Goal: Task Accomplishment & Management: Manage account settings

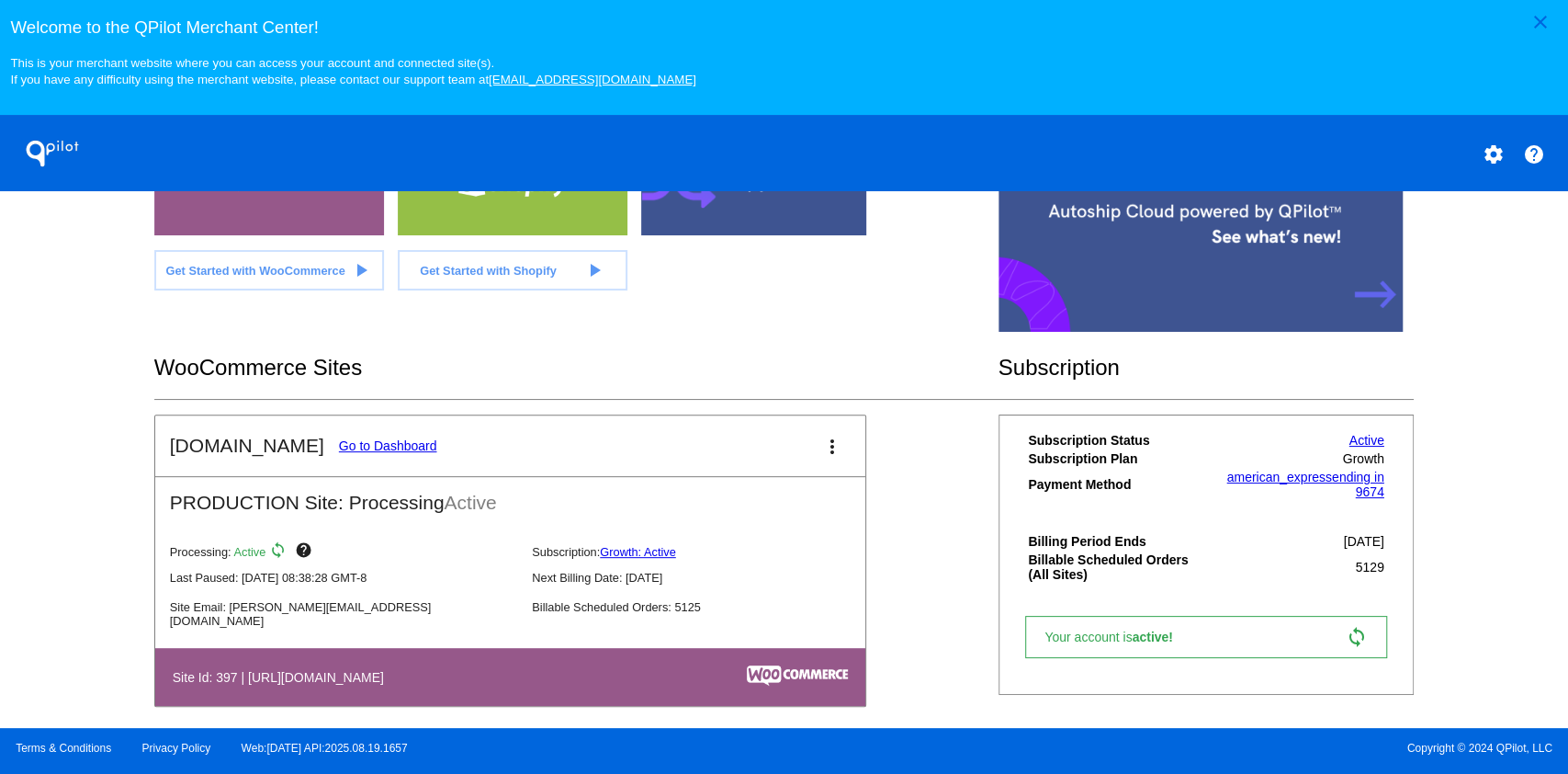
scroll to position [447, 0]
click at [339, 446] on link "Go to Dashboard" at bounding box center [388, 445] width 98 height 15
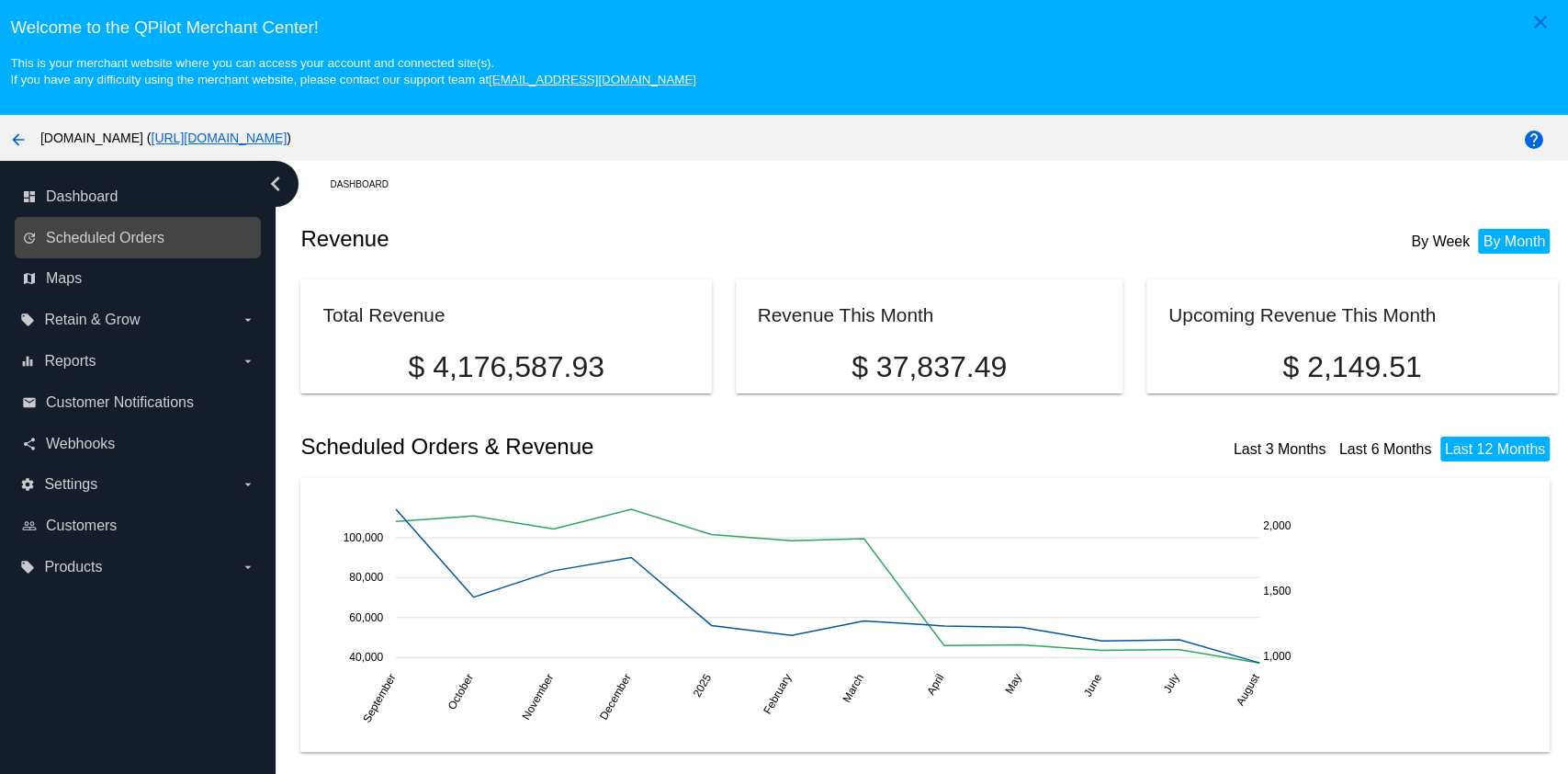
click at [178, 245] on link "update Scheduled Orders" at bounding box center [138, 239] width 233 height 30
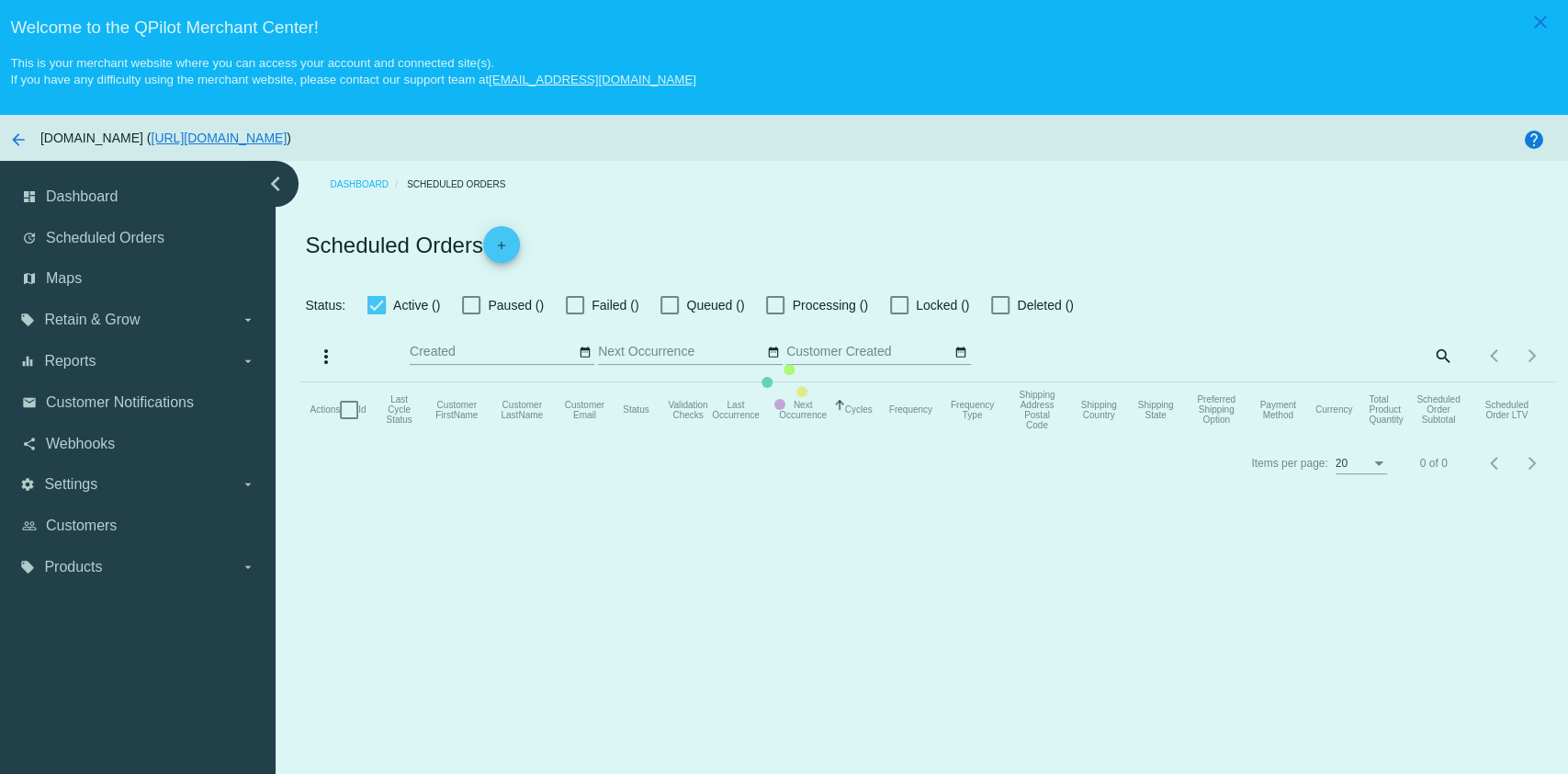
checkbox input "true"
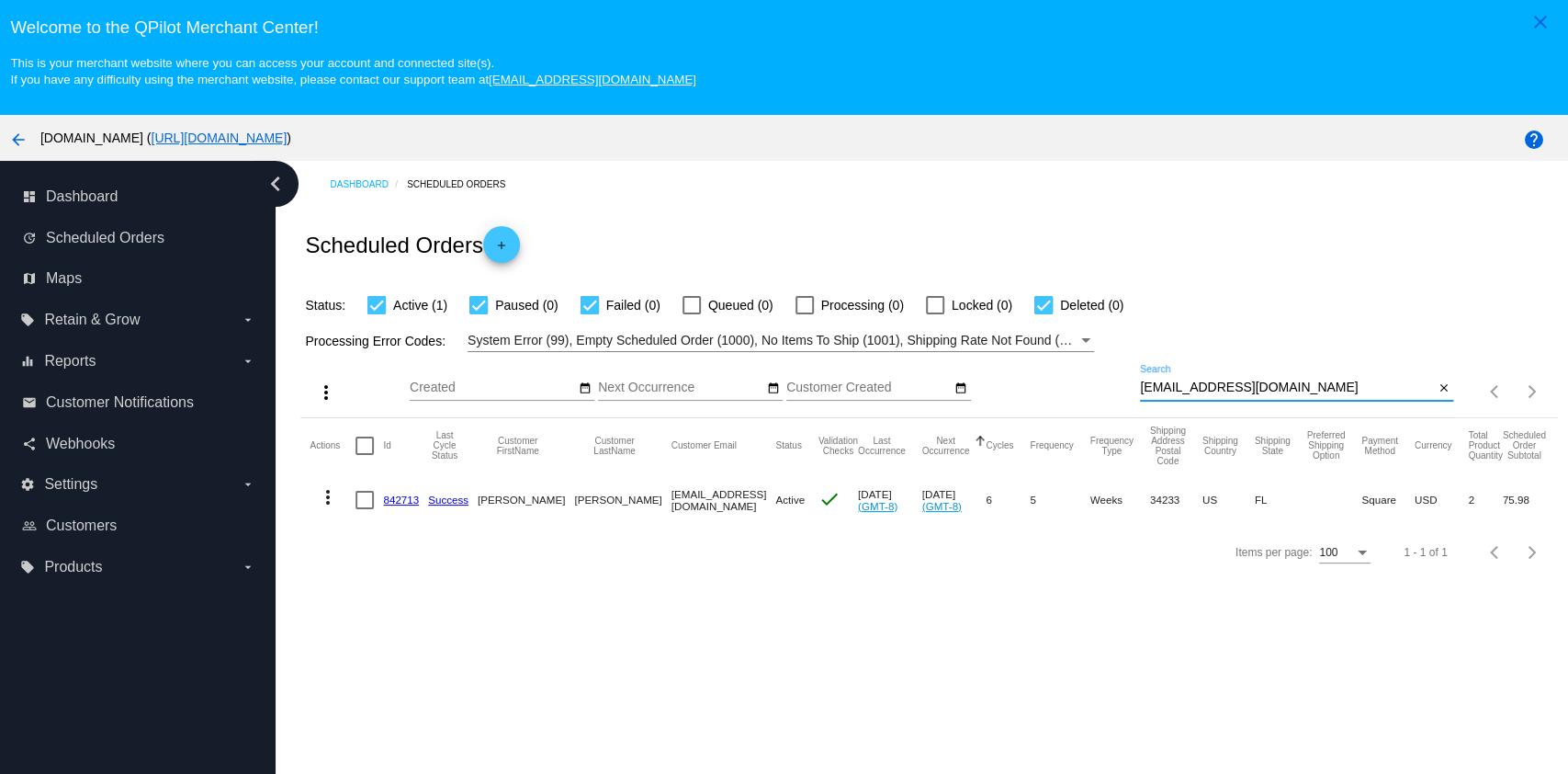
click at [1252, 390] on input "[EMAIL_ADDRESS][DOMAIN_NAME]" at bounding box center [1287, 388] width 294 height 15
paste input "Juliefernee1188"
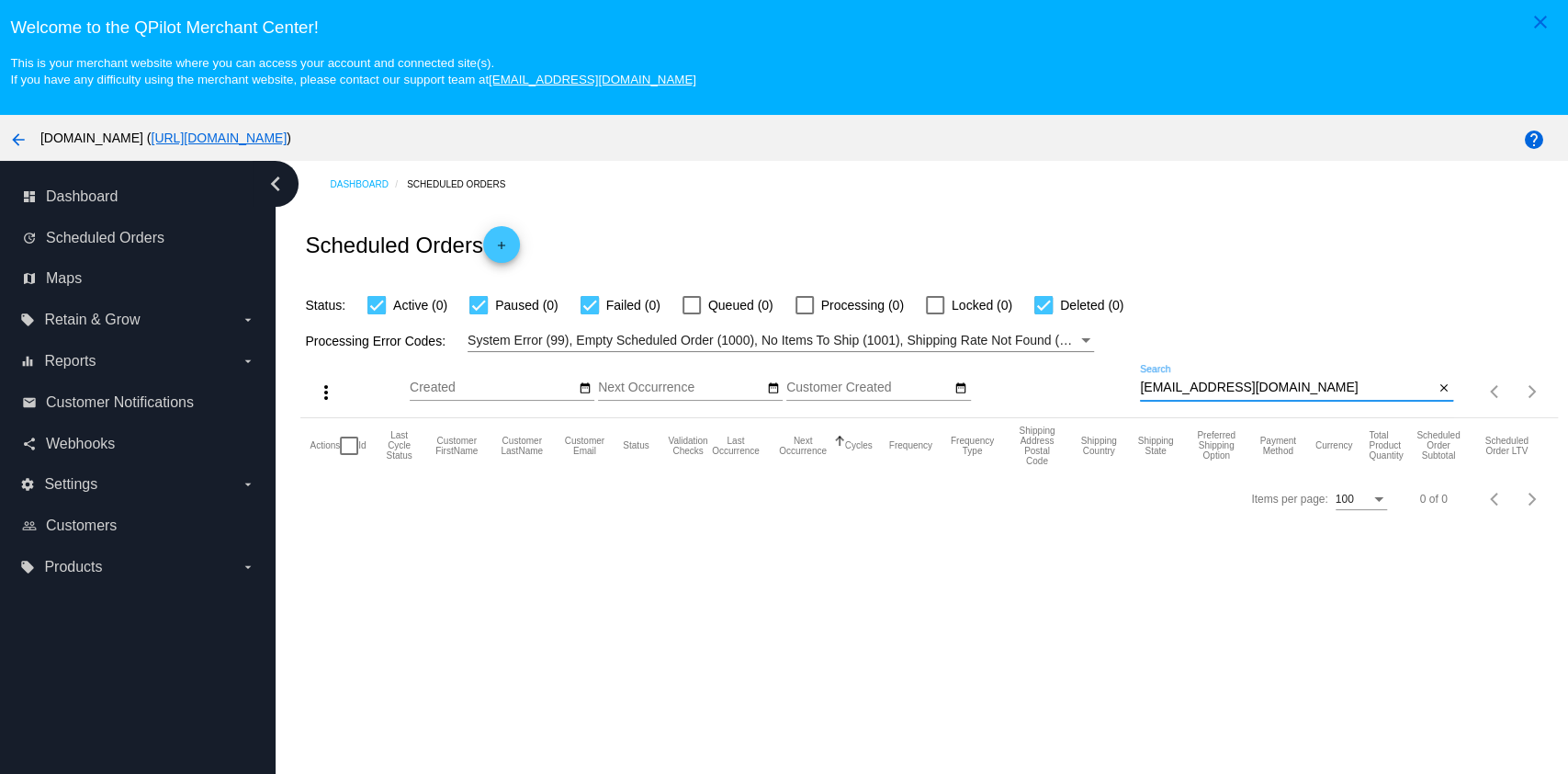
click at [1282, 391] on input "[EMAIL_ADDRESS][DOMAIN_NAME]" at bounding box center [1287, 388] width 294 height 15
drag, startPoint x: 1133, startPoint y: 393, endPoint x: 1074, endPoint y: 379, distance: 60.6
click at [1074, 379] on div "more_vert Aug Jan Feb Mar [DATE]" at bounding box center [929, 384] width 1256 height 65
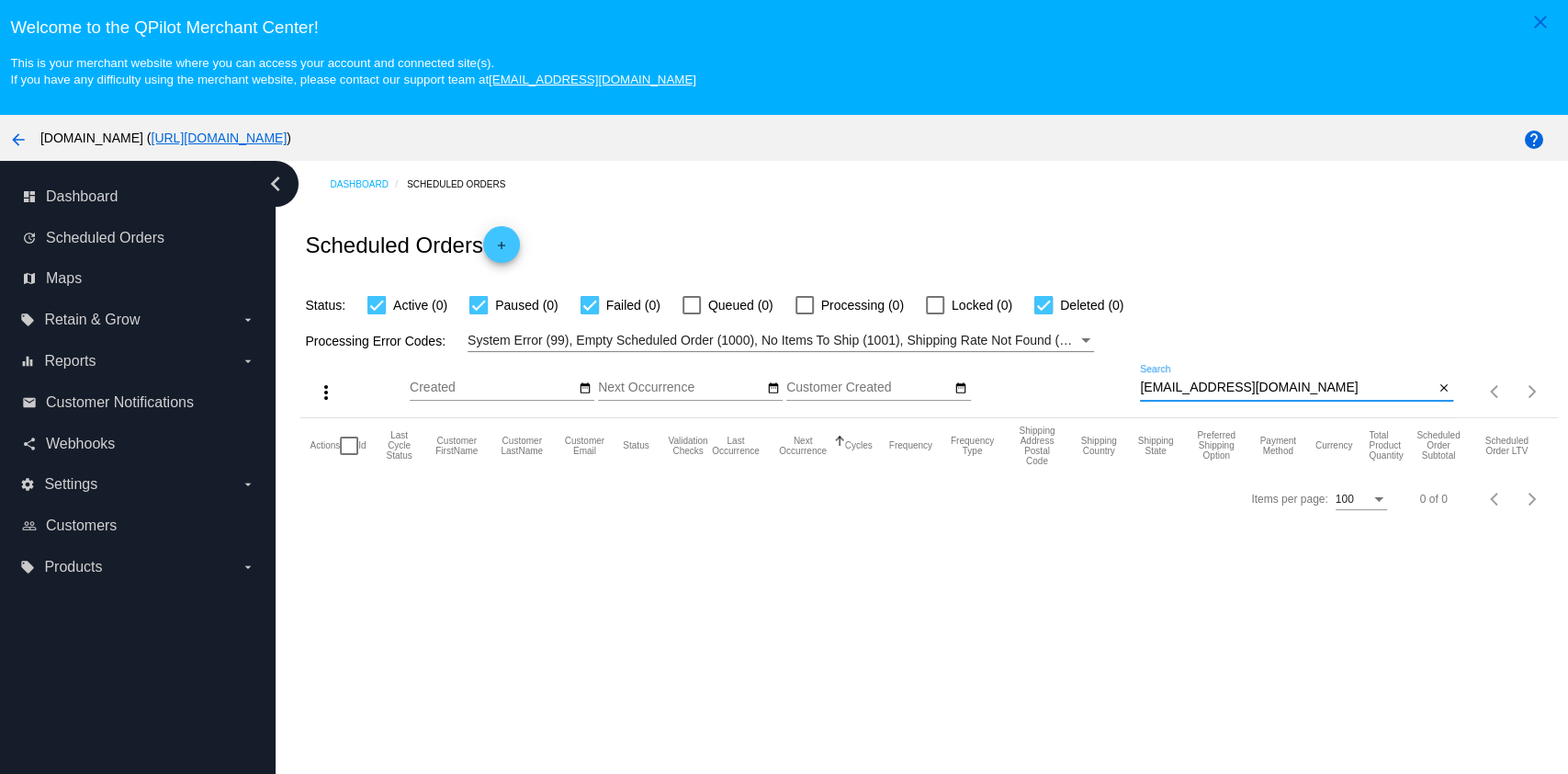
type input "[EMAIL_ADDRESS][DOMAIN_NAME]"
